Goal: Find specific page/section: Find specific page/section

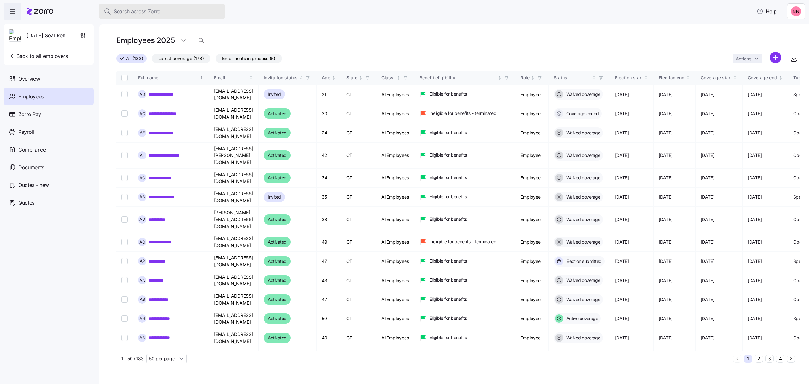
click at [155, 8] on span "Search across Zorro..." at bounding box center [139, 12] width 51 height 8
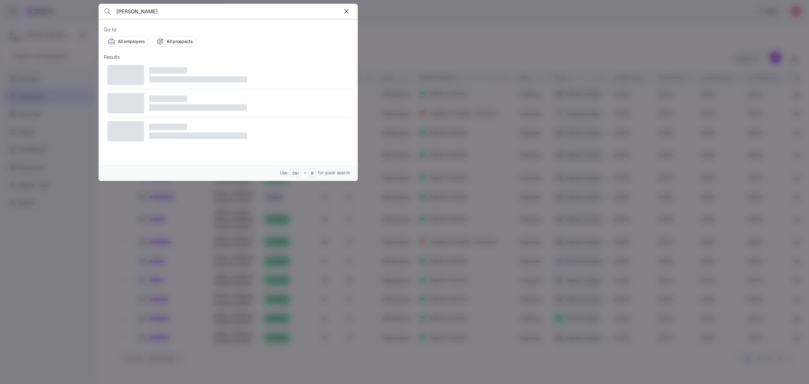
type input "[PERSON_NAME]"
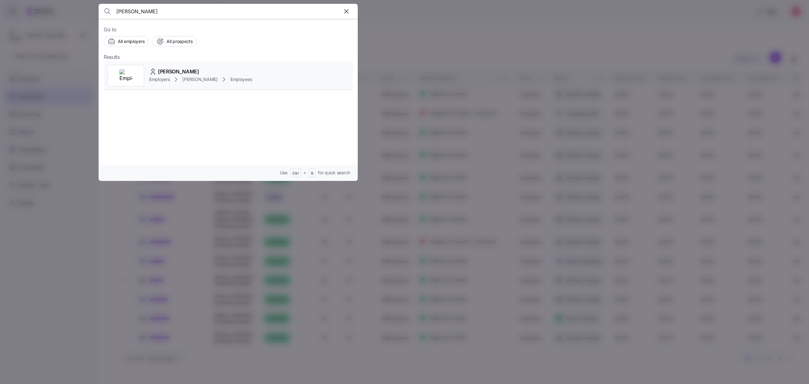
click at [186, 74] on span "[PERSON_NAME]" at bounding box center [178, 72] width 41 height 8
